Goal: Task Accomplishment & Management: Manage account settings

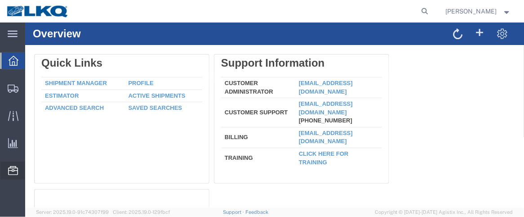
click at [0, 0] on span "Location Appointment" at bounding box center [0, 0] width 0 height 0
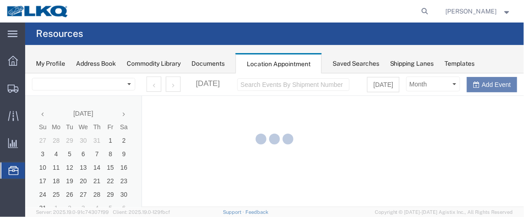
select select "28716"
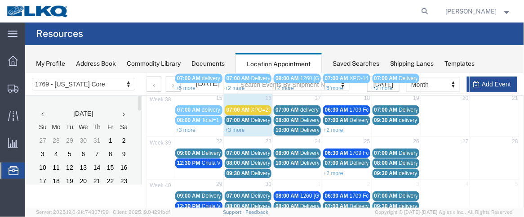
scroll to position [127, 0]
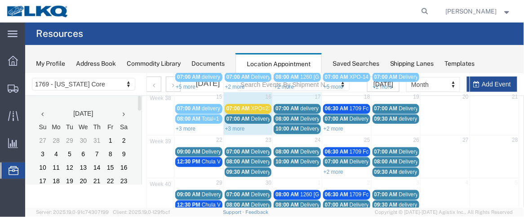
click at [295, 97] on td "17" at bounding box center [297, 97] width 49 height 11
select select "1"
select select
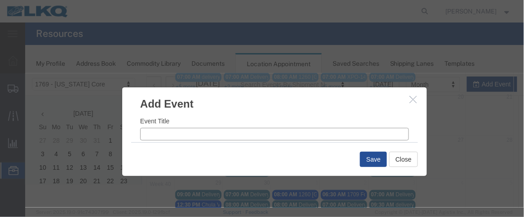
click at [177, 135] on input "Event Title" at bounding box center [274, 133] width 269 height 13
type input "XPO=5"
click at [293, 117] on input "9:14 AM" at bounding box center [345, 115] width 128 height 13
type input "7:14 AM"
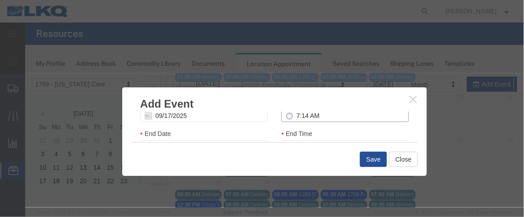
type input "8:14 AM"
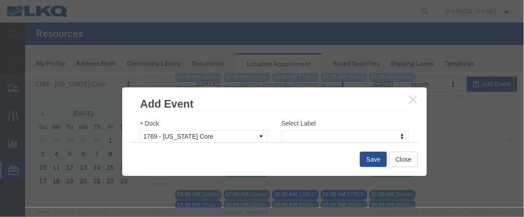
scroll to position [160, 0]
type input "7:00 AM"
type input "8:00 AM"
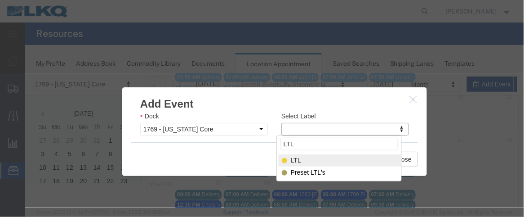
type input "LTL"
select select "25"
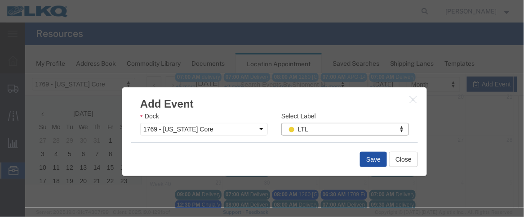
click at [365, 158] on button "Save" at bounding box center [373, 158] width 27 height 15
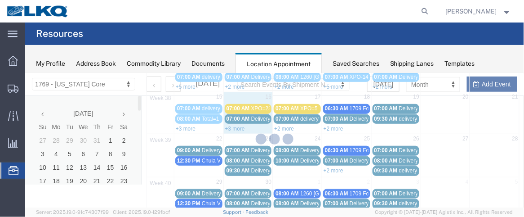
scroll to position [88, 0]
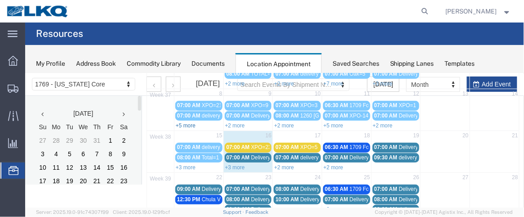
click at [185, 122] on link "+5 more" at bounding box center [185, 125] width 20 height 6
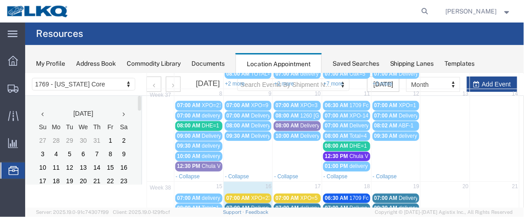
drag, startPoint x: 519, startPoint y: 115, endPoint x: 523, endPoint y: 135, distance: 20.6
click at [523, 119] on html "Location Scheduling 1769 - [US_STATE] Core 1769 - [US_STATE] Core [DATE] Su Mo …" at bounding box center [274, 52] width 499 height 134
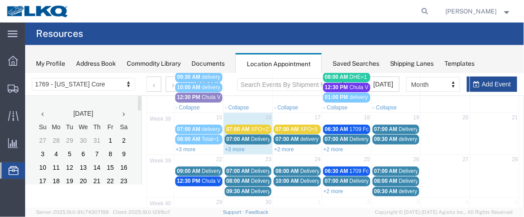
scroll to position [161, 0]
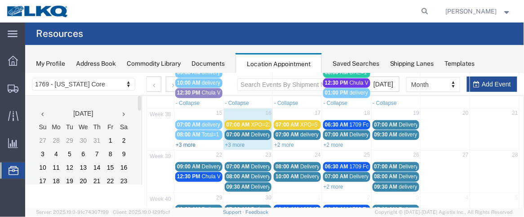
click at [190, 141] on link "+3 more" at bounding box center [185, 144] width 20 height 6
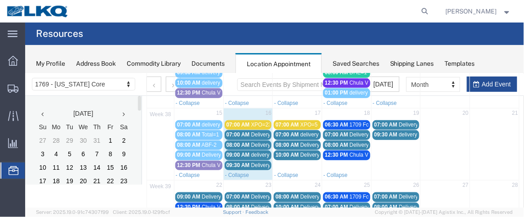
click at [237, 151] on span "09:00 AM" at bounding box center [237, 154] width 23 height 6
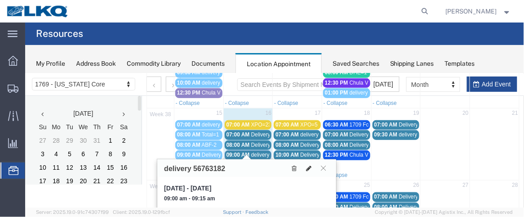
click at [310, 167] on icon at bounding box center [308, 168] width 5 height 6
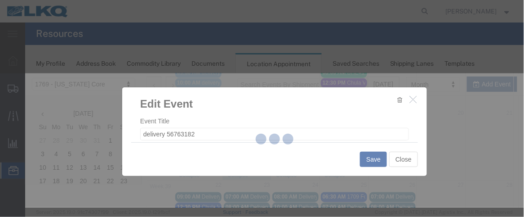
select select
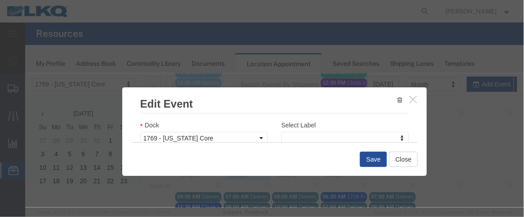
scroll to position [176, 0]
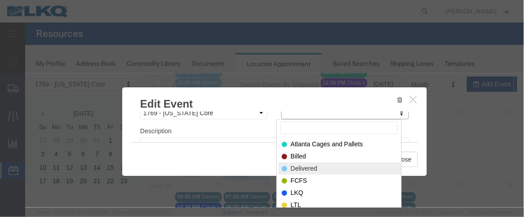
select select "40"
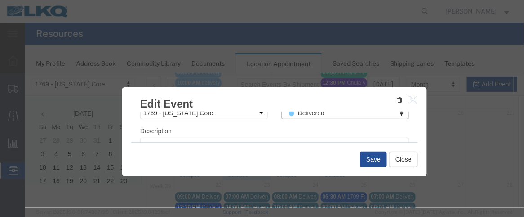
scroll to position [156, 0]
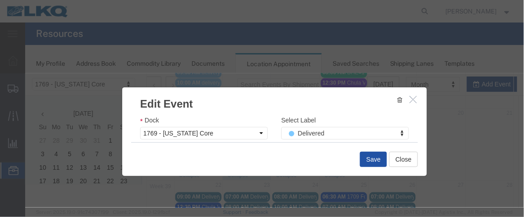
click at [365, 158] on button "Save" at bounding box center [373, 158] width 27 height 15
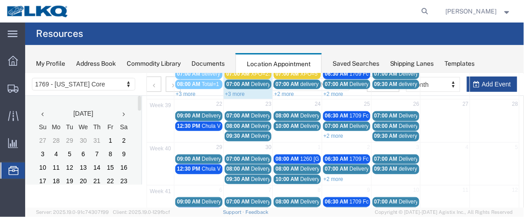
scroll to position [88, 0]
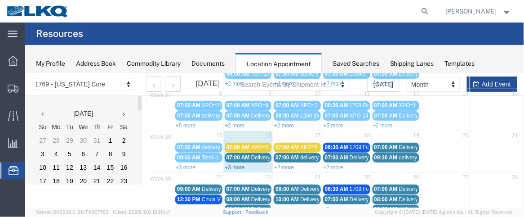
click at [239, 164] on link "+3 more" at bounding box center [235, 167] width 20 height 6
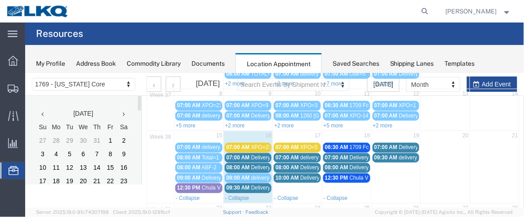
click at [239, 154] on span "07:00 AM" at bounding box center [237, 157] width 23 height 6
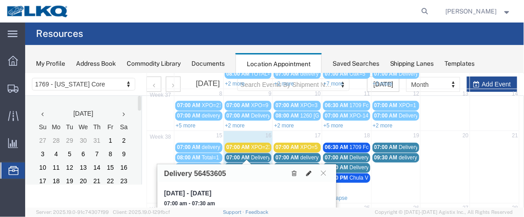
click at [310, 172] on icon at bounding box center [308, 173] width 5 height 6
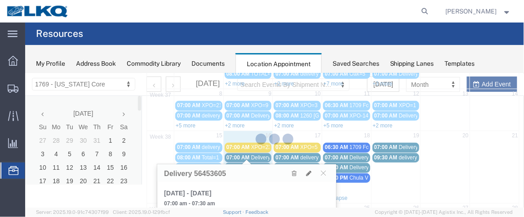
select select "100"
select select "1"
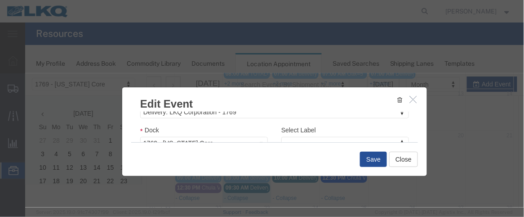
scroll to position [176, 0]
click at [419, 133] on div "Event Title Delivery 56453605 Start Date [DATE] Start Time 7:00 AM End Date [DA…" at bounding box center [274, 126] width 305 height 31
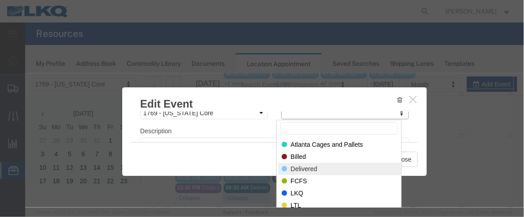
select select "40"
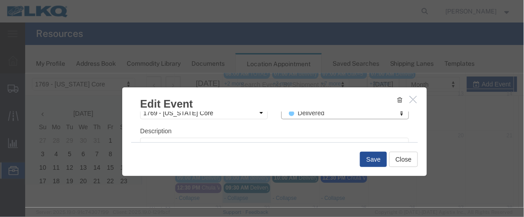
scroll to position [156, 0]
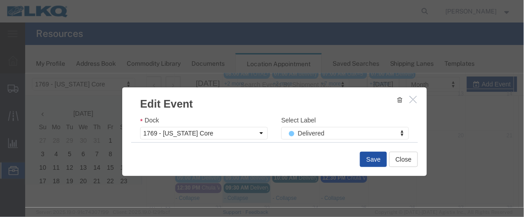
click at [371, 163] on button "Save" at bounding box center [373, 158] width 27 height 15
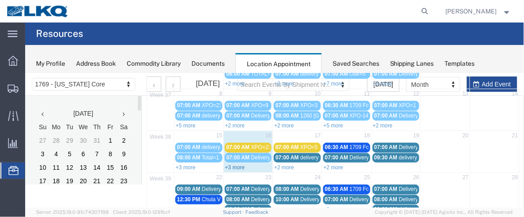
click at [230, 164] on link "+3 more" at bounding box center [235, 167] width 20 height 6
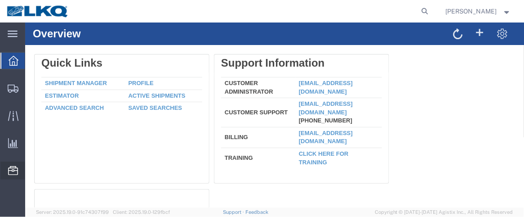
click at [0, 0] on span "Location Appointment" at bounding box center [0, 0] width 0 height 0
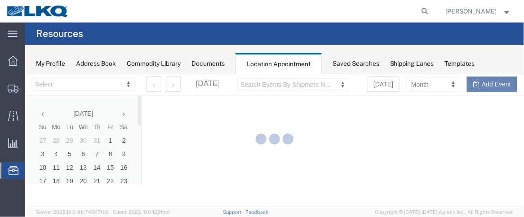
select select "28716"
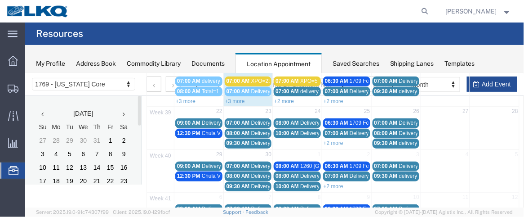
scroll to position [156, 0]
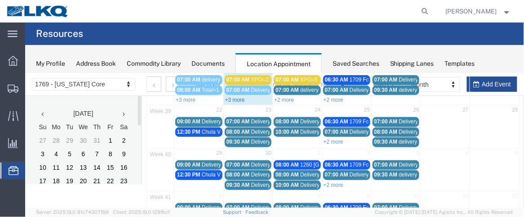
click at [229, 97] on link "+3 more" at bounding box center [235, 99] width 20 height 6
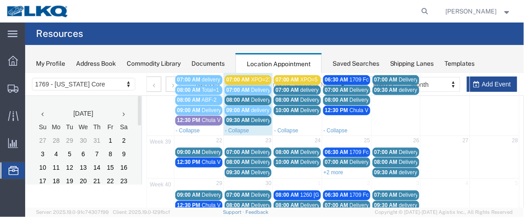
drag, startPoint x: 252, startPoint y: 107, endPoint x: 244, endPoint y: 107, distance: 7.6
click at [244, 107] on span "09:00 AM" at bounding box center [237, 110] width 23 height 6
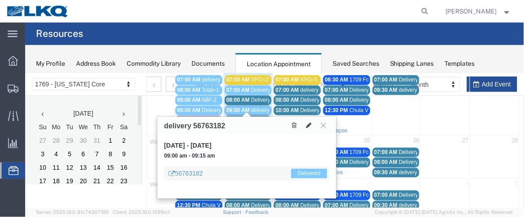
click at [305, 122] on button at bounding box center [308, 124] width 13 height 9
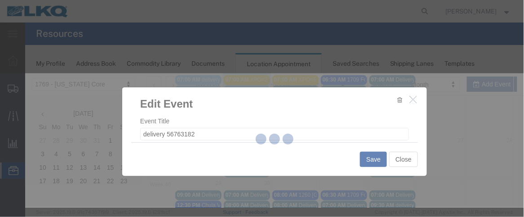
select select
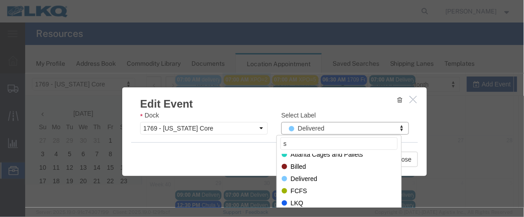
scroll to position [0, 0]
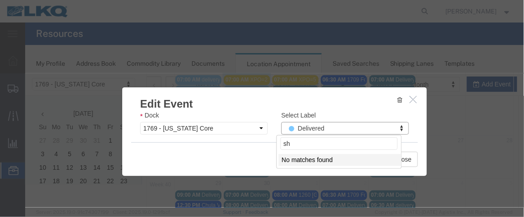
type input "s"
type input "lkq"
select select "22"
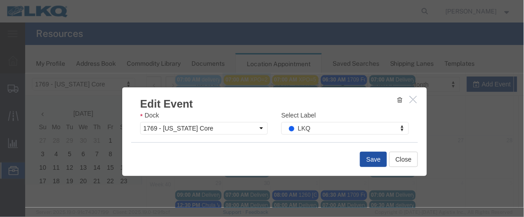
click at [380, 161] on button "Save" at bounding box center [373, 158] width 27 height 15
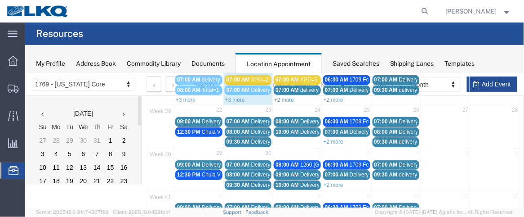
scroll to position [88, 0]
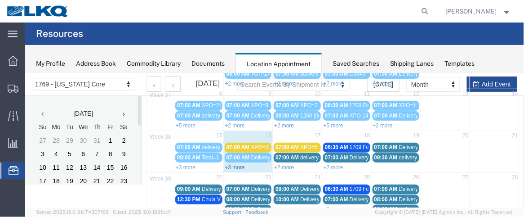
click at [240, 165] on link "+3 more" at bounding box center [235, 167] width 20 height 6
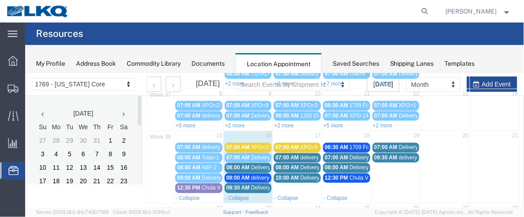
click at [251, 154] on span "Delivery 56453605" at bounding box center [273, 157] width 45 height 6
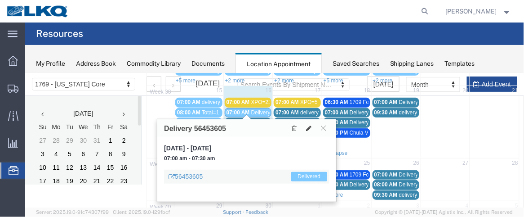
scroll to position [134, 0]
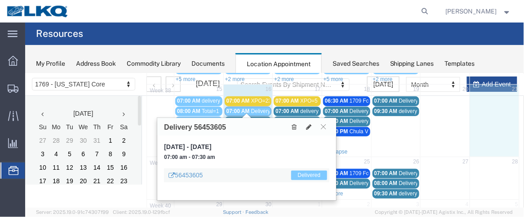
click at [487, 125] on td at bounding box center [494, 120] width 49 height 51
select select "1"
select select
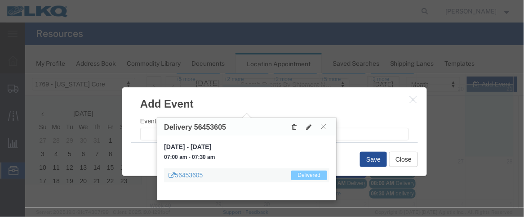
click at [292, 96] on h3 "Add Event" at bounding box center [274, 99] width 305 height 24
click at [322, 125] on icon at bounding box center [323, 125] width 5 height 5
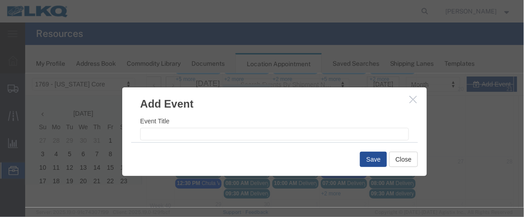
click at [416, 95] on button "button" at bounding box center [414, 99] width 11 height 11
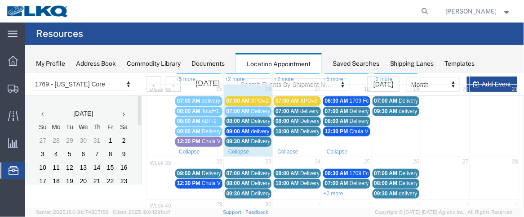
click at [251, 117] on span "Delivery 56453603" at bounding box center [273, 120] width 45 height 6
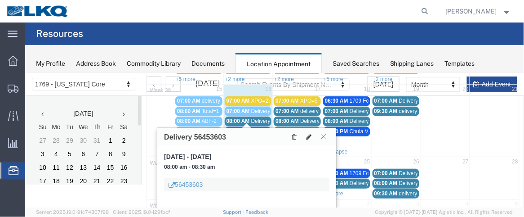
click at [309, 138] on button at bounding box center [308, 135] width 13 height 9
select select "1"
select select
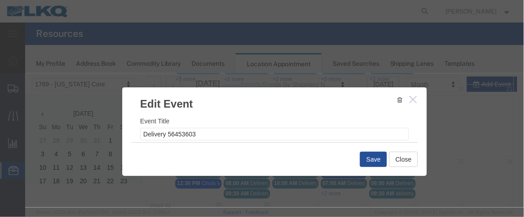
select select
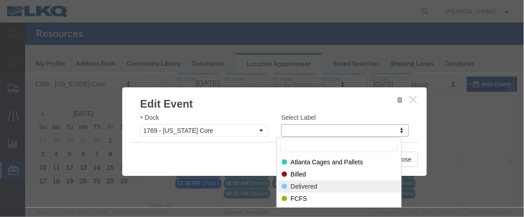
select select "40"
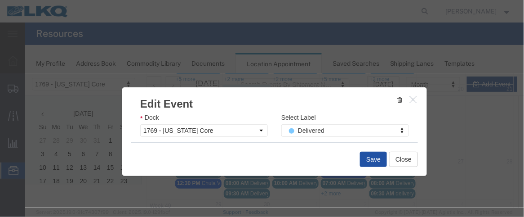
click at [370, 162] on button "Save" at bounding box center [373, 158] width 27 height 15
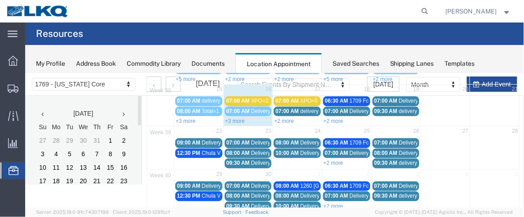
scroll to position [88, 0]
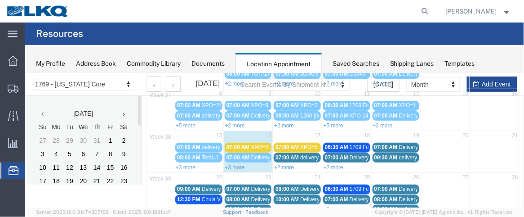
click at [245, 162] on div "+3 more" at bounding box center [248, 166] width 49 height 9
select select "1"
select select
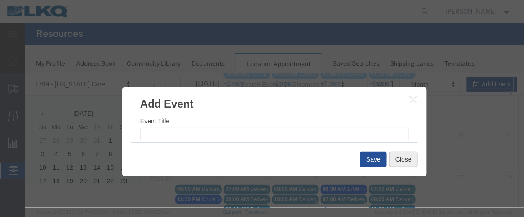
click at [393, 161] on button "Close" at bounding box center [403, 158] width 29 height 15
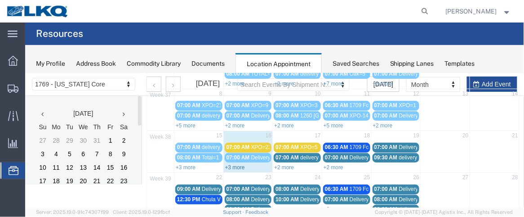
click at [237, 165] on link "+3 more" at bounding box center [235, 167] width 20 height 6
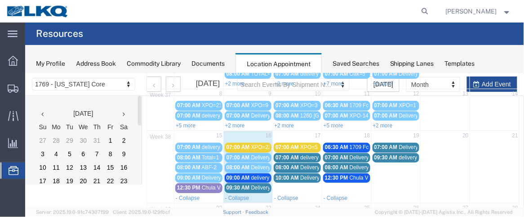
click at [237, 174] on span "09:00 AM" at bounding box center [237, 177] width 23 height 6
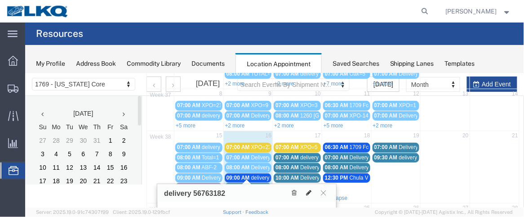
click at [307, 189] on icon at bounding box center [308, 192] width 5 height 6
select select "1"
select select "22"
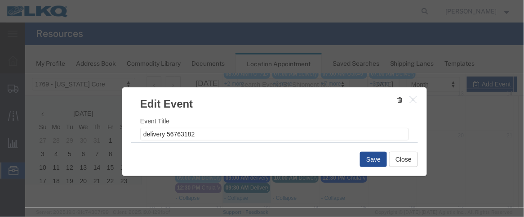
select select
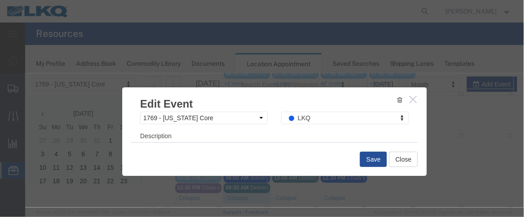
scroll to position [159, 0]
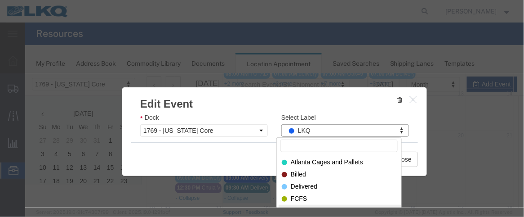
click at [316, 148] on input "Select Label" at bounding box center [338, 145] width 117 height 13
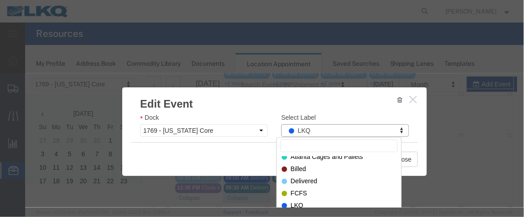
scroll to position [0, 0]
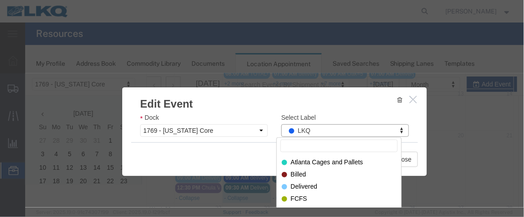
click at [341, 144] on input "Select Label" at bounding box center [338, 145] width 117 height 13
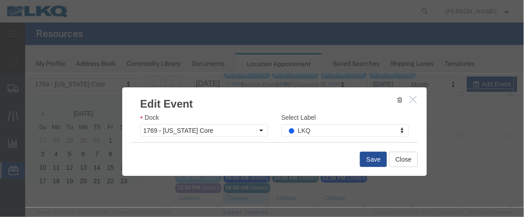
click at [411, 99] on icon "button" at bounding box center [413, 99] width 7 height 8
